Goal: Task Accomplishment & Management: Complete application form

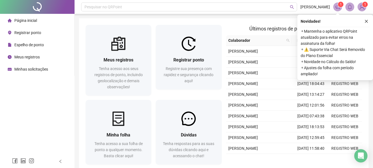
click at [23, 31] on span "Registrar ponto" at bounding box center [27, 32] width 27 height 4
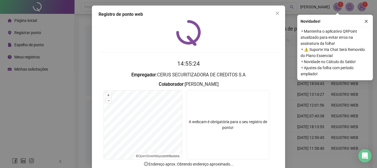
click at [220, 110] on video at bounding box center [228, 124] width 83 height 69
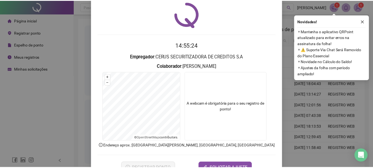
scroll to position [36, 0]
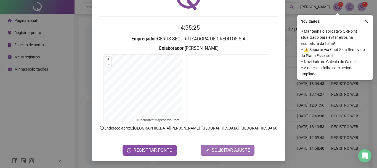
click at [216, 148] on span "SOLICITAR AJUSTE" at bounding box center [231, 150] width 38 height 7
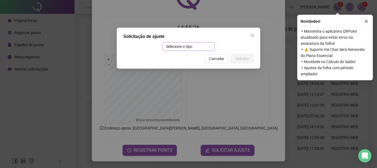
click at [182, 44] on span "Selecione o tipo" at bounding box center [189, 46] width 46 height 8
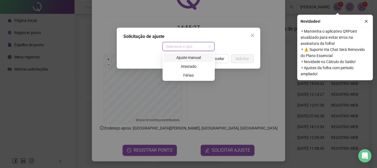
click at [184, 60] on div "Ajuste manual" at bounding box center [188, 57] width 43 height 6
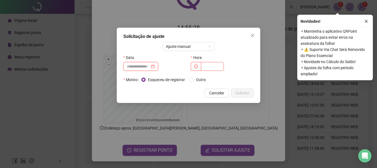
click at [140, 67] on input at bounding box center [138, 66] width 23 height 6
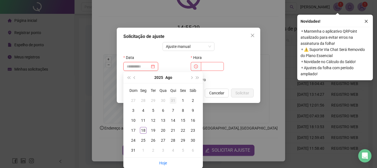
type input "**********"
click at [133, 76] on button "prev-year" at bounding box center [135, 77] width 6 height 11
click at [192, 79] on button "next-year" at bounding box center [191, 77] width 6 height 11
type input "**********"
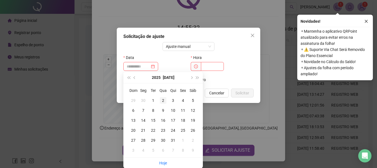
click at [163, 102] on div "2" at bounding box center [163, 100] width 7 height 7
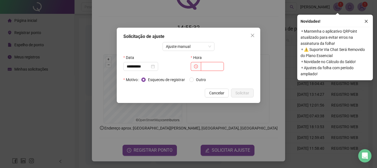
click at [208, 68] on input "text" at bounding box center [212, 66] width 23 height 9
type input "*****"
click at [197, 82] on span "Outro" at bounding box center [201, 79] width 14 height 6
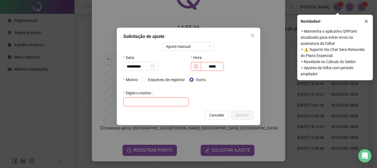
click at [165, 102] on input "text" at bounding box center [155, 101] width 65 height 9
click at [164, 81] on span "Esqueceu de registrar" at bounding box center [166, 79] width 41 height 6
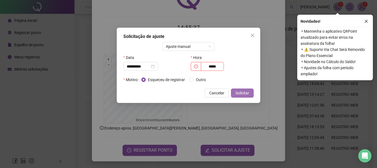
click at [239, 92] on span "Solicitar" at bounding box center [242, 93] width 14 height 6
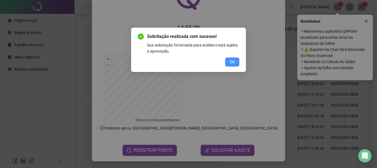
click at [230, 58] on button "OK" at bounding box center [232, 61] width 14 height 9
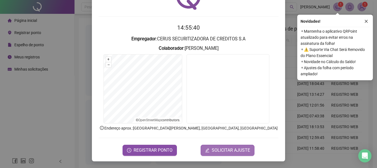
click at [226, 149] on span "SOLICITAR AJUSTE" at bounding box center [231, 150] width 38 height 7
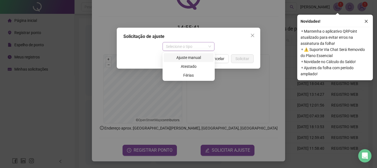
click at [192, 47] on span "Selecione o tipo" at bounding box center [189, 46] width 46 height 8
click at [194, 55] on div "Ajuste manual" at bounding box center [188, 57] width 43 height 6
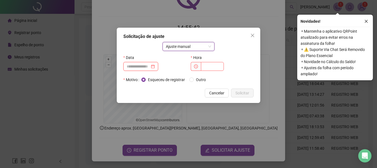
click at [141, 67] on input at bounding box center [138, 66] width 23 height 6
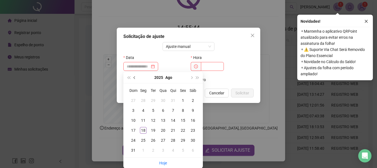
click at [136, 77] on span "prev-year" at bounding box center [135, 77] width 3 height 3
type input "**********"
click at [165, 100] on div "2" at bounding box center [163, 100] width 7 height 7
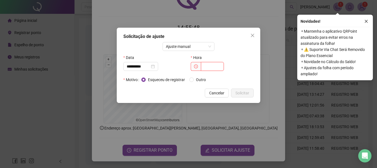
click at [209, 68] on input "text" at bounding box center [212, 66] width 23 height 9
type input "*****"
click at [236, 94] on span "Solicitar" at bounding box center [242, 93] width 14 height 6
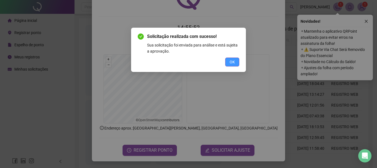
click at [233, 60] on span "OK" at bounding box center [232, 62] width 5 height 6
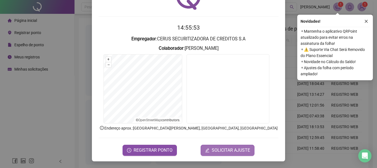
click at [221, 148] on span "SOLICITAR AJUSTE" at bounding box center [231, 150] width 38 height 7
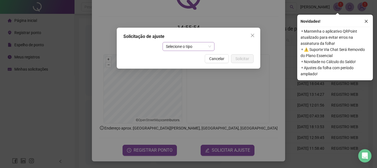
click at [185, 45] on span "Selecione o tipo" at bounding box center [189, 46] width 46 height 8
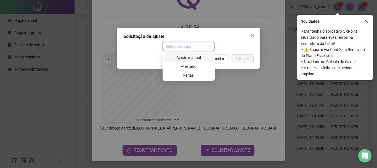
click at [181, 57] on div "Ajuste manual" at bounding box center [188, 57] width 43 height 6
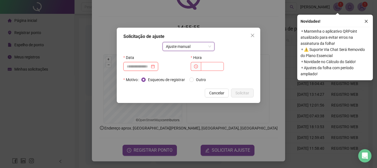
click at [140, 68] on input at bounding box center [138, 66] width 23 height 6
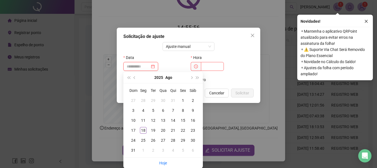
type input "**********"
click at [134, 78] on span "prev-year" at bounding box center [135, 77] width 3 height 3
type input "**********"
click at [172, 140] on div "31" at bounding box center [173, 140] width 7 height 7
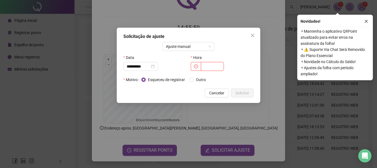
click at [215, 68] on input "text" at bounding box center [212, 66] width 23 height 9
type input "*****"
click at [204, 79] on span "Outro" at bounding box center [201, 79] width 14 height 6
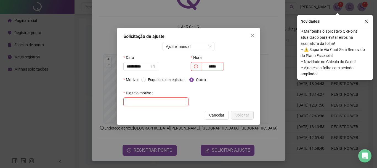
click at [158, 100] on input "text" at bounding box center [155, 101] width 65 height 9
type input "**********"
click at [240, 116] on span "Solicitar" at bounding box center [242, 115] width 14 height 6
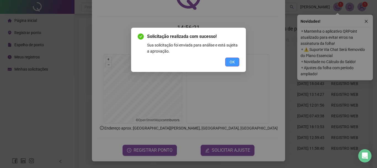
click at [237, 65] on button "OK" at bounding box center [232, 61] width 14 height 9
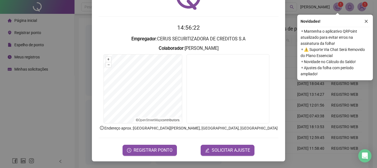
click at [283, 92] on div "Registro de ponto web 14:56:22 Empregador : CERUS SECURITIZADORA DE CREDITOS S.…" at bounding box center [188, 84] width 377 height 168
